Goal: Task Accomplishment & Management: Use online tool/utility

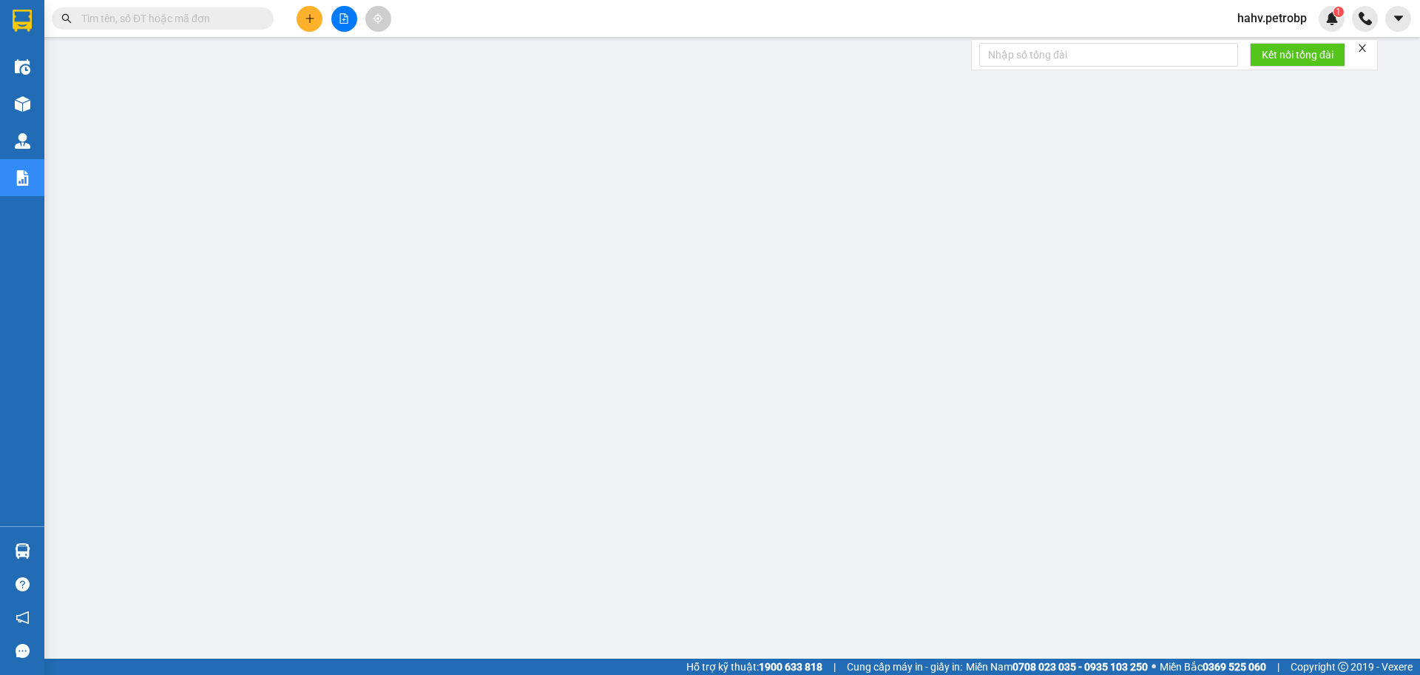
scroll to position [59, 0]
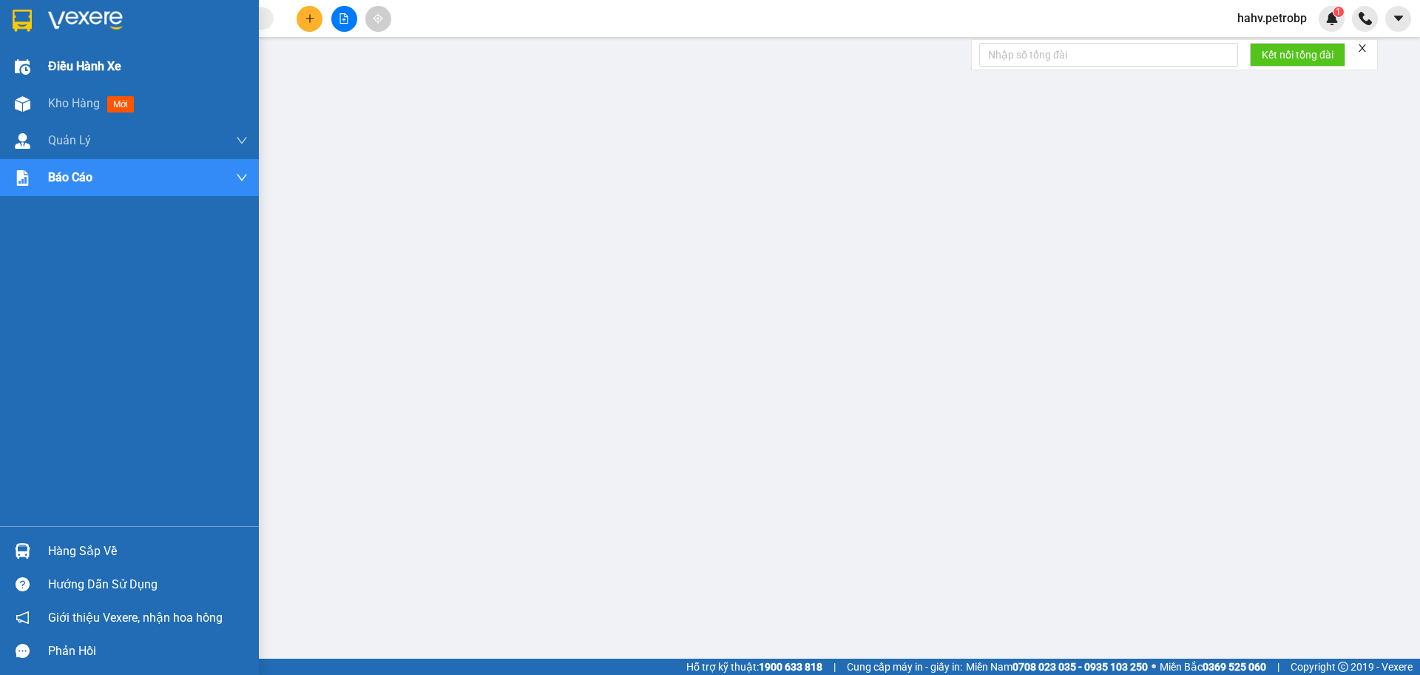
click at [32, 83] on div "Điều hành xe" at bounding box center [129, 66] width 259 height 37
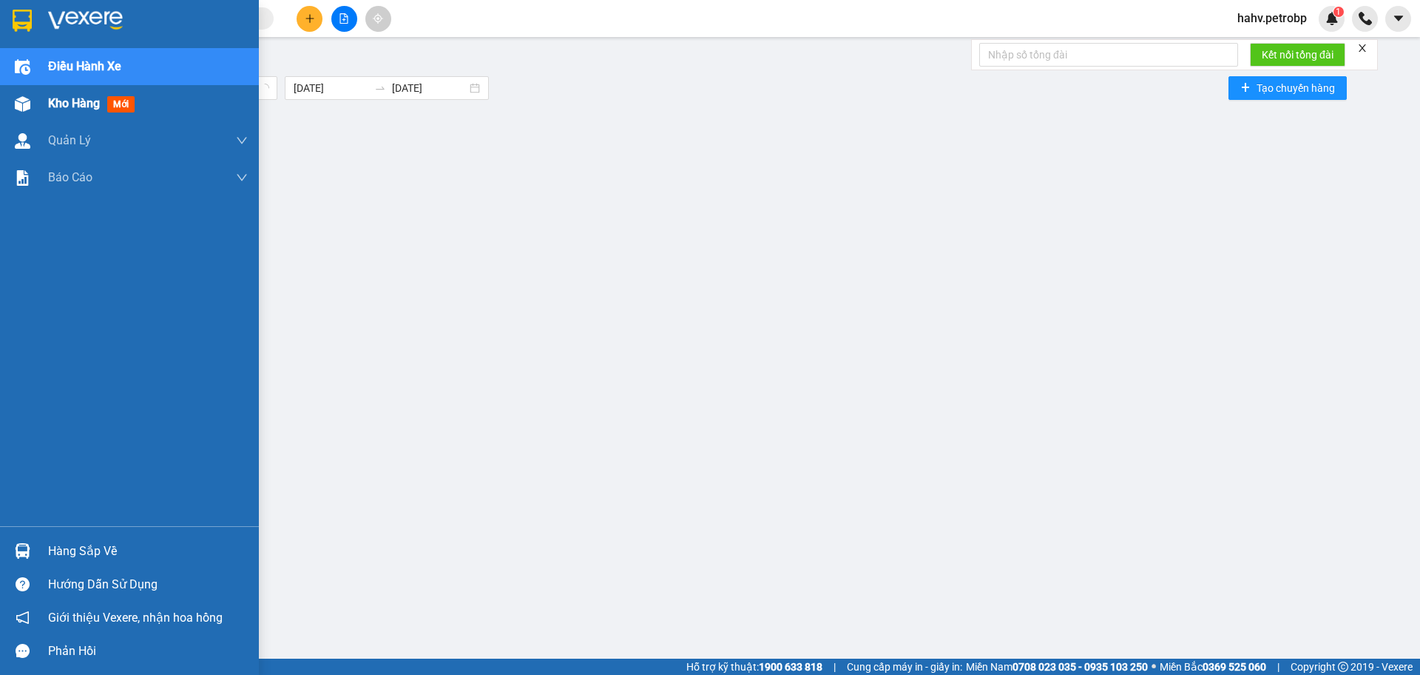
click at [41, 100] on div "Kho hàng mới" at bounding box center [129, 103] width 259 height 37
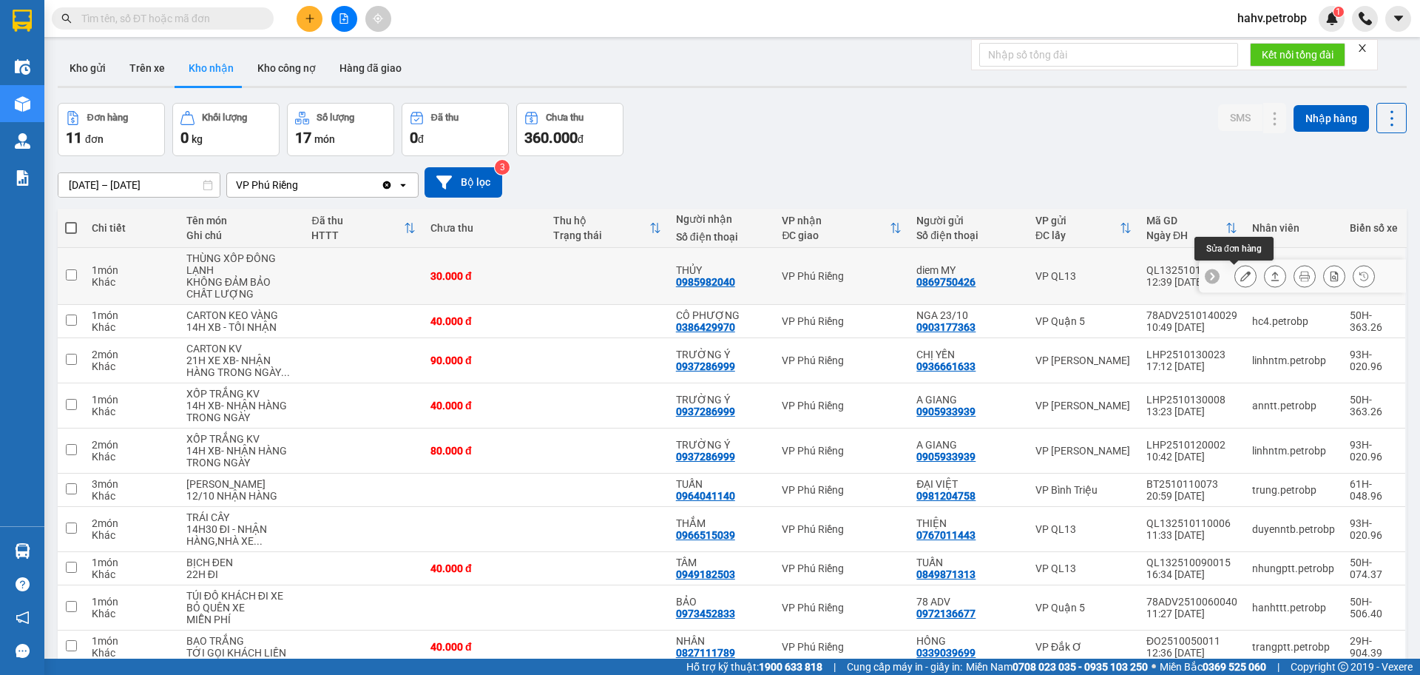
click at [1240, 277] on icon at bounding box center [1245, 276] width 10 height 10
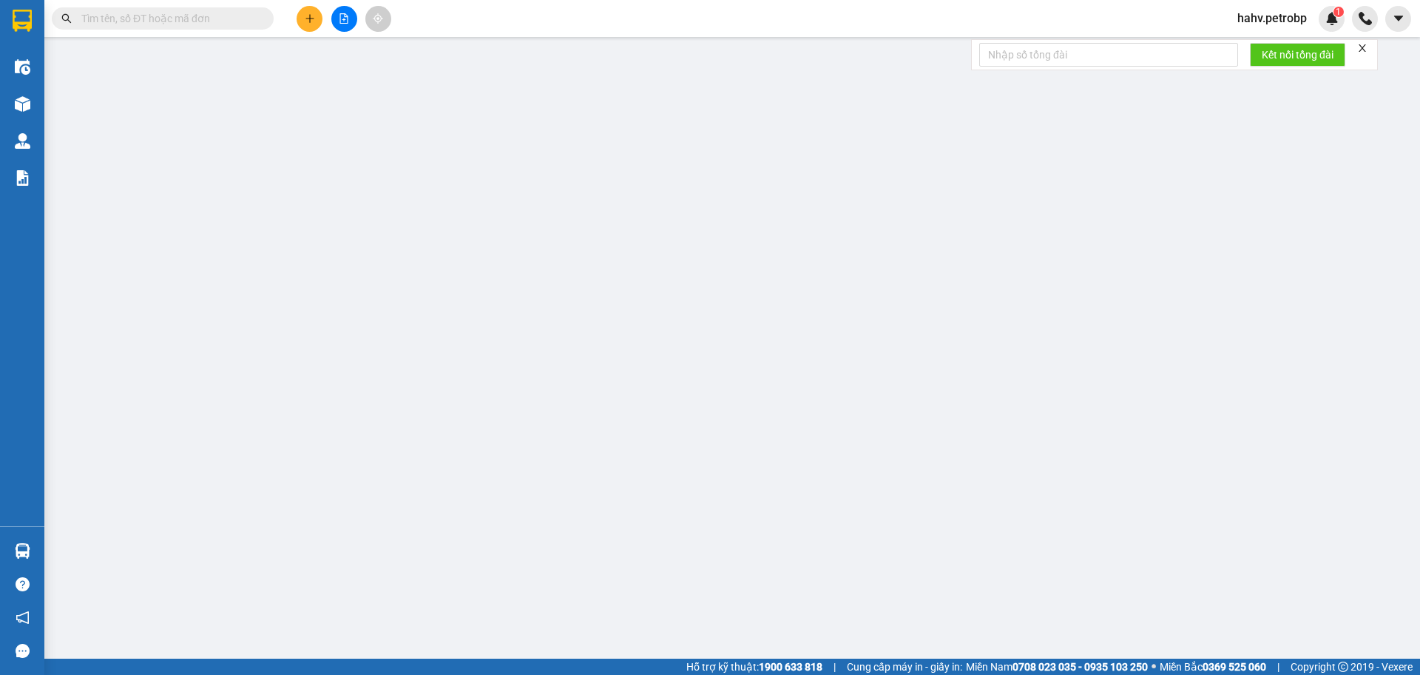
type input "0869750426"
type input "diem MY"
type input "0985982040"
type input "THỦY"
type input "30.000"
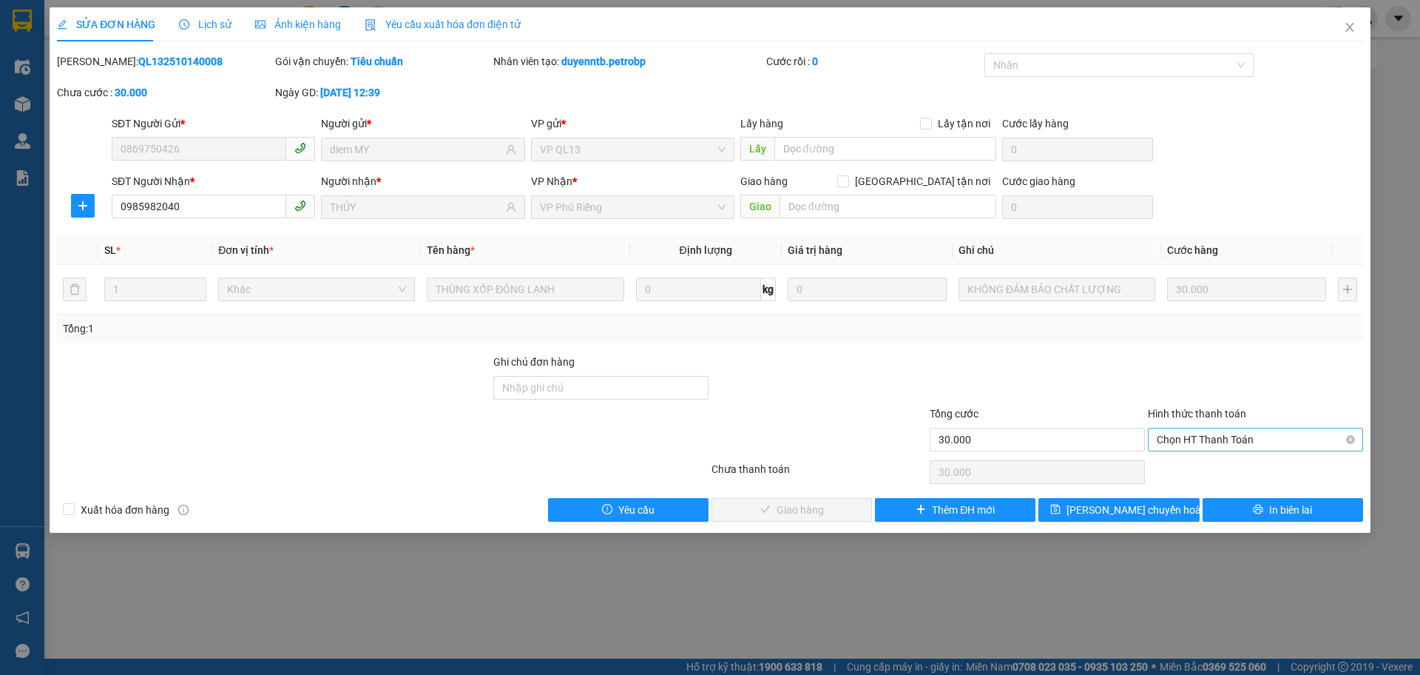
click at [1217, 445] on span "Chọn HT Thanh Toán" at bounding box center [1255, 439] width 197 height 22
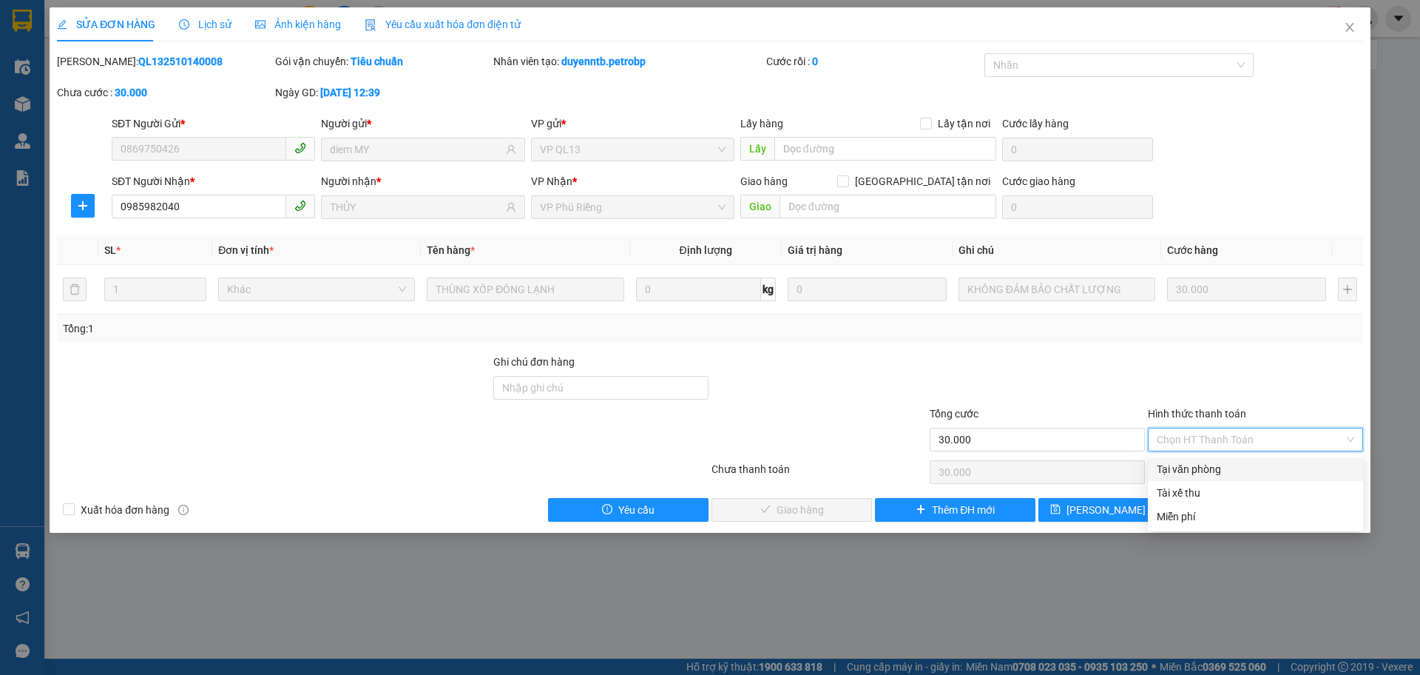
click at [1206, 465] on div "Tại văn phòng" at bounding box center [1255, 469] width 197 height 16
type input "0"
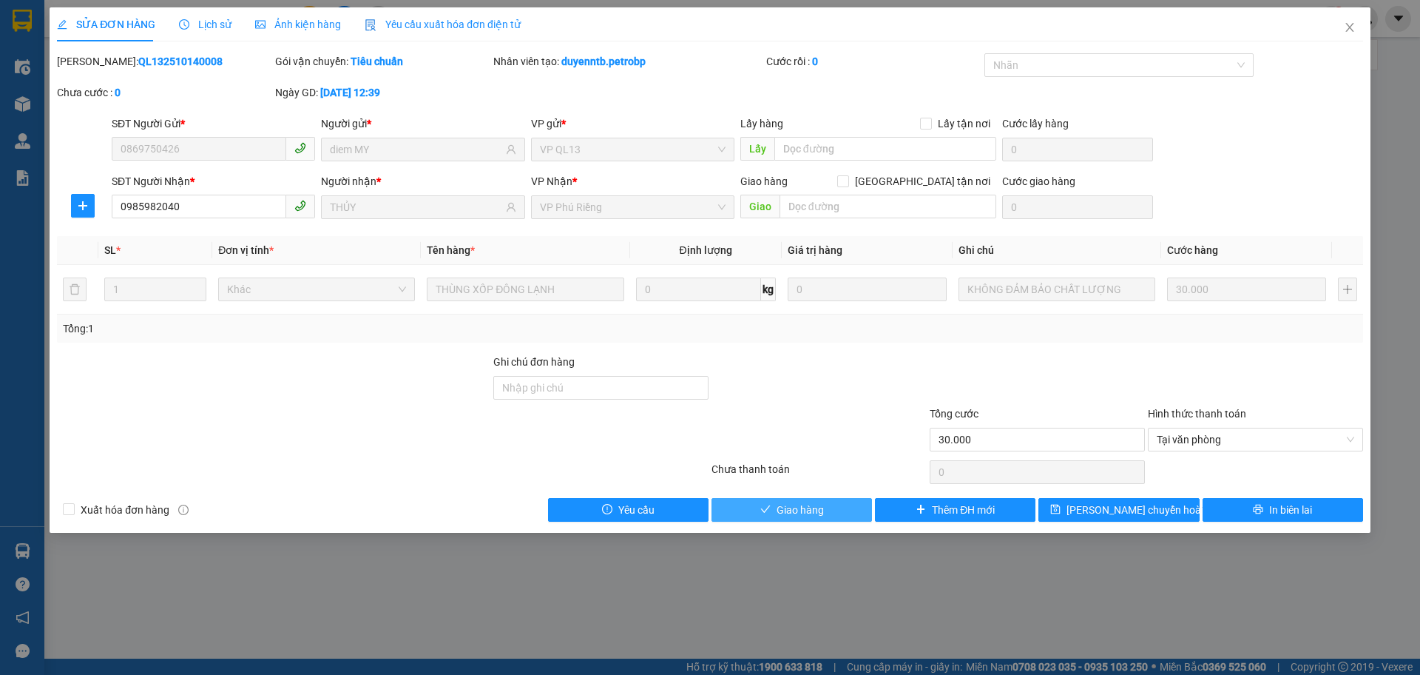
click at [811, 509] on span "Giao hàng" at bounding box center [800, 509] width 47 height 16
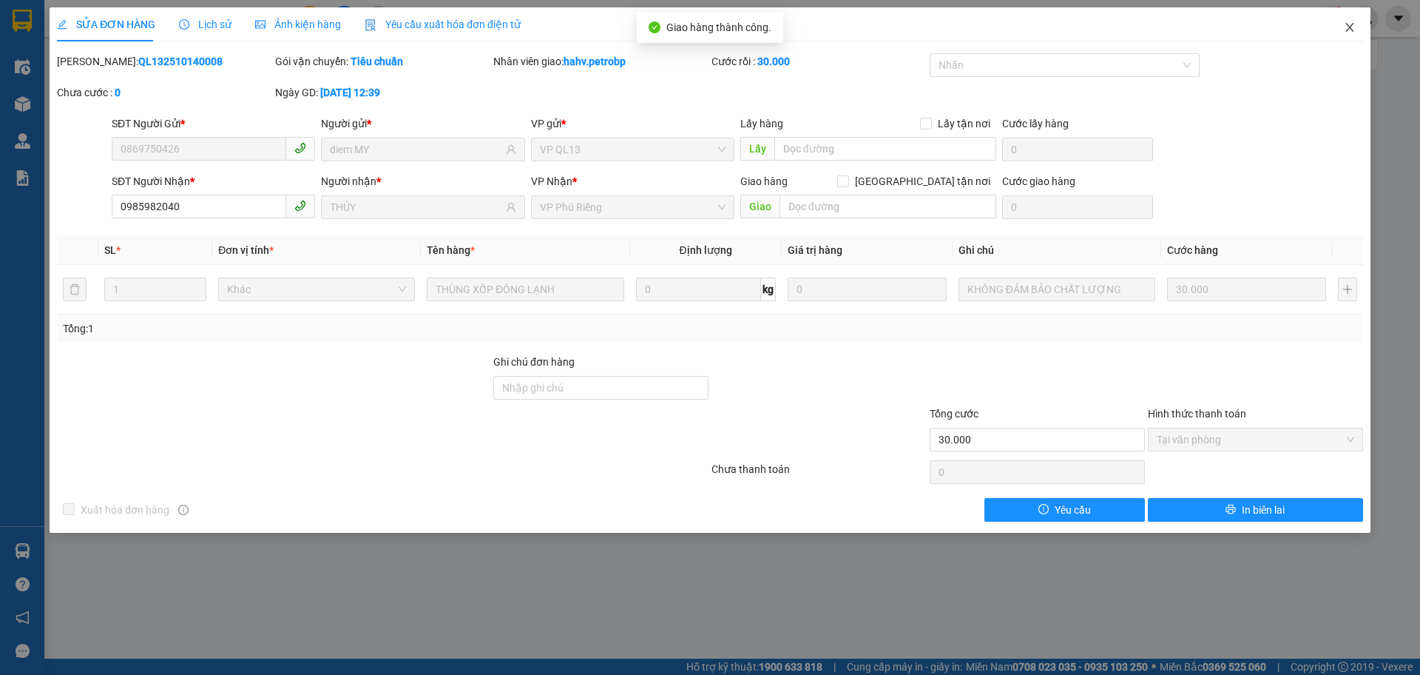
click at [1357, 18] on span "Close" at bounding box center [1349, 27] width 41 height 41
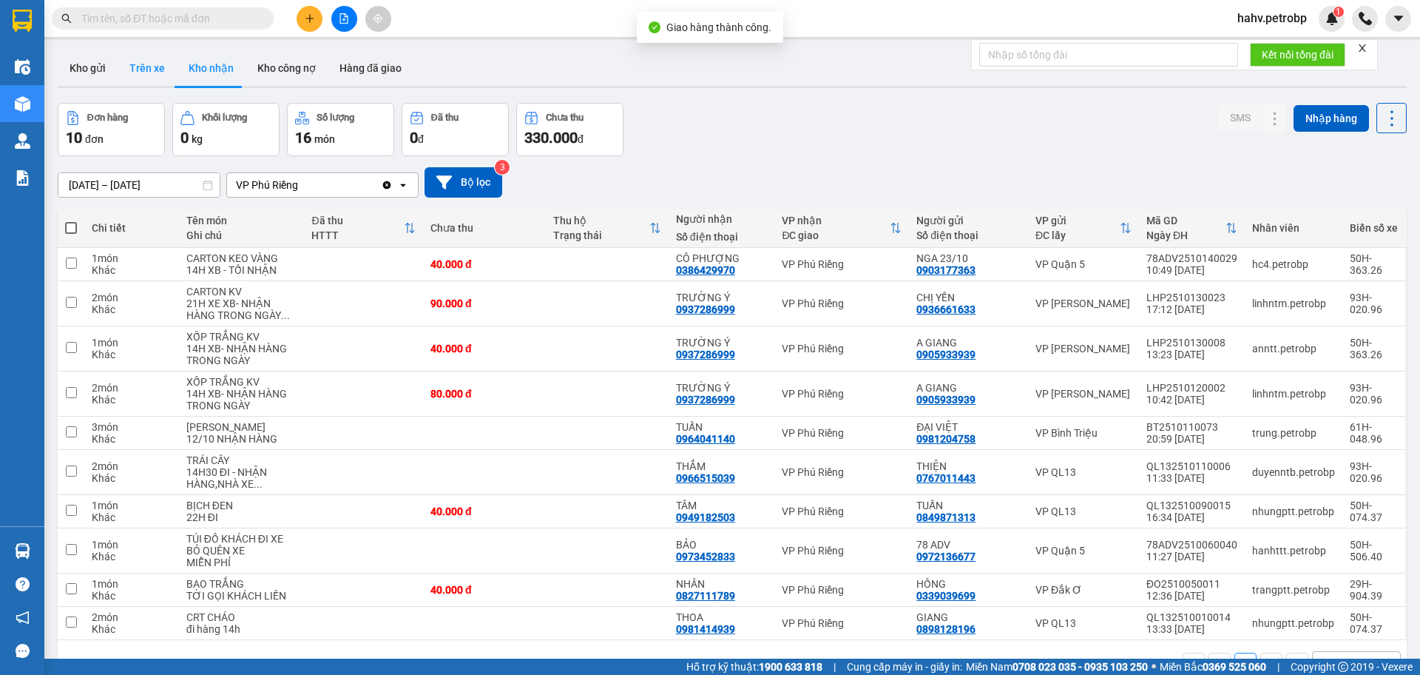
click at [126, 78] on button "Trên xe" at bounding box center [147, 68] width 59 height 36
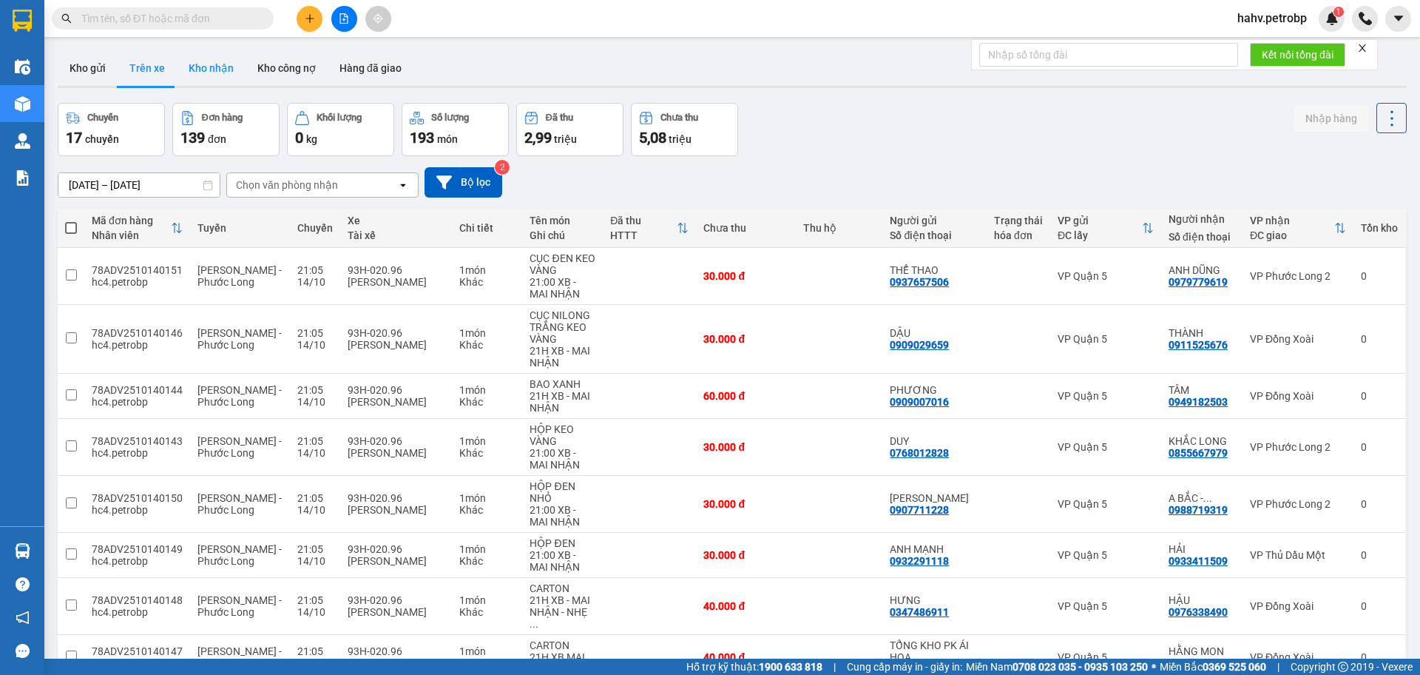
click at [195, 80] on button "Kho nhận" at bounding box center [211, 68] width 69 height 36
type input "[DATE] – [DATE]"
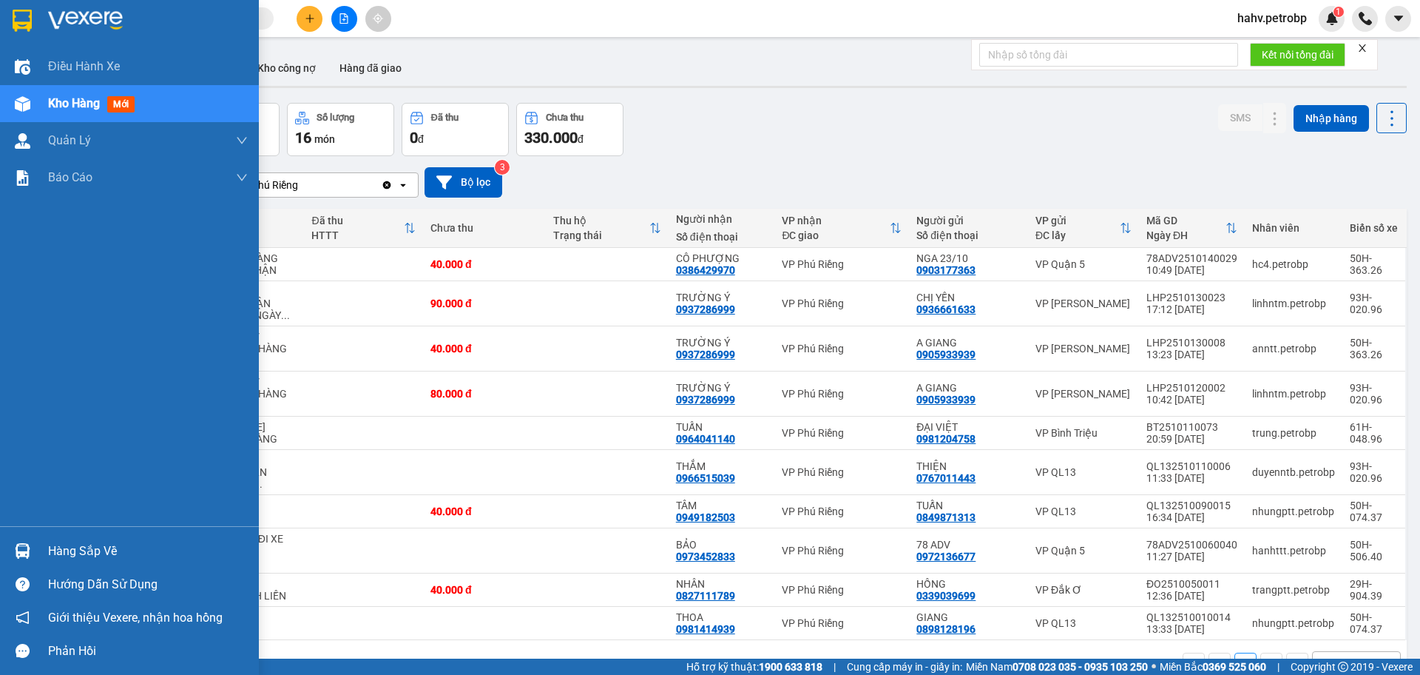
drag, startPoint x: 67, startPoint y: 553, endPoint x: 74, endPoint y: 548, distance: 8.0
click at [72, 552] on div "Hàng sắp về" at bounding box center [148, 551] width 200 height 22
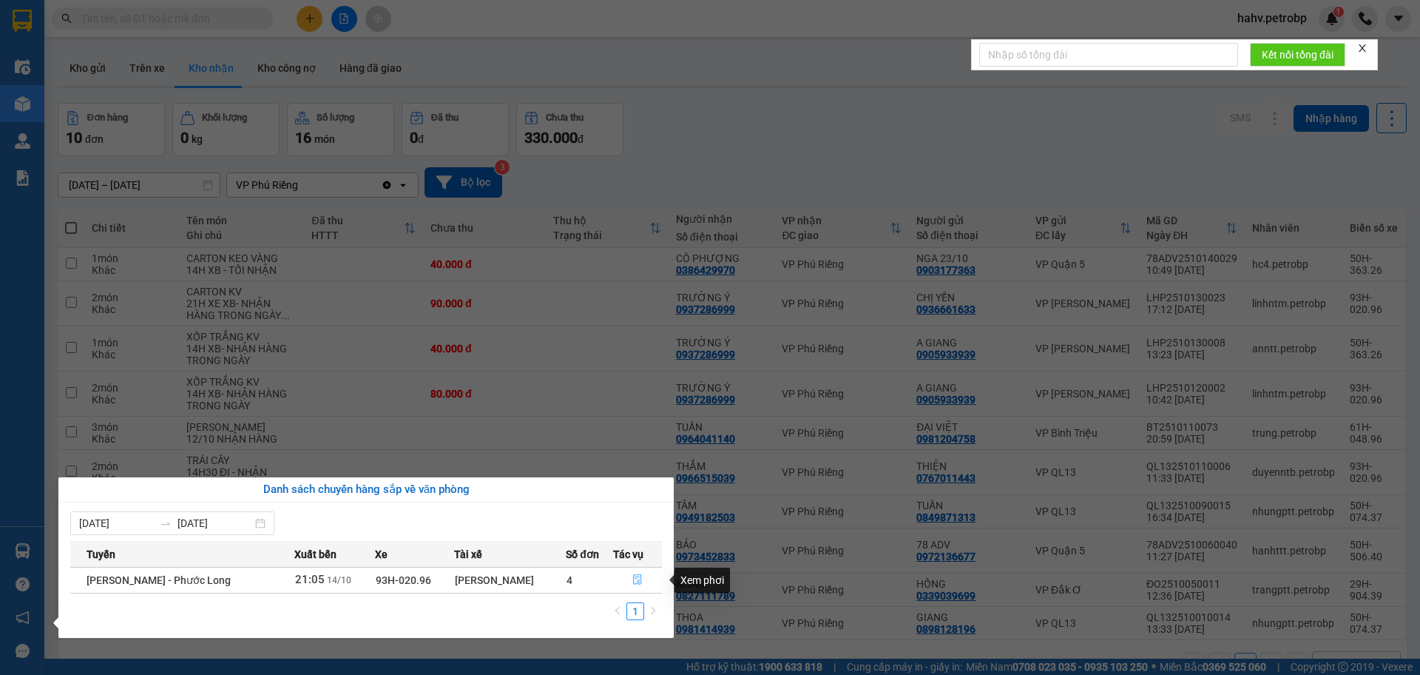
click at [643, 581] on button "button" at bounding box center [638, 580] width 48 height 24
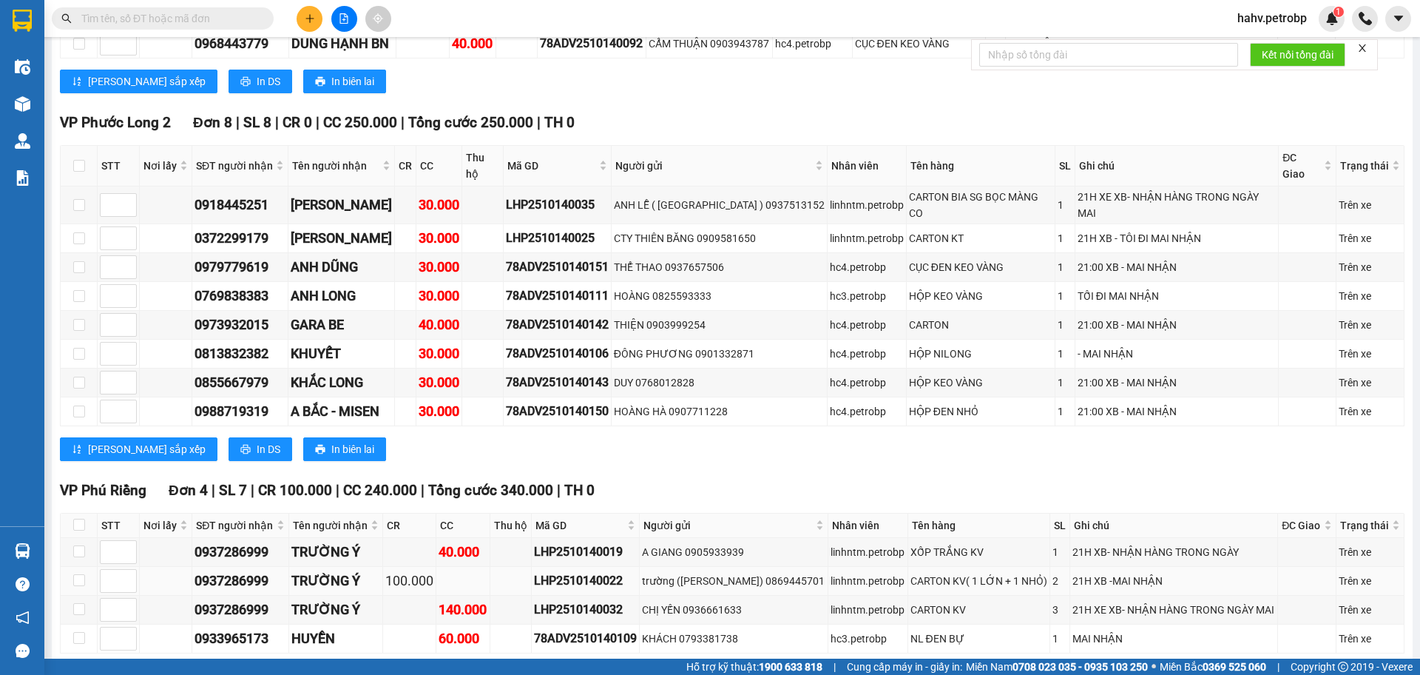
scroll to position [2376, 0]
